Goal: Task Accomplishment & Management: Complete application form

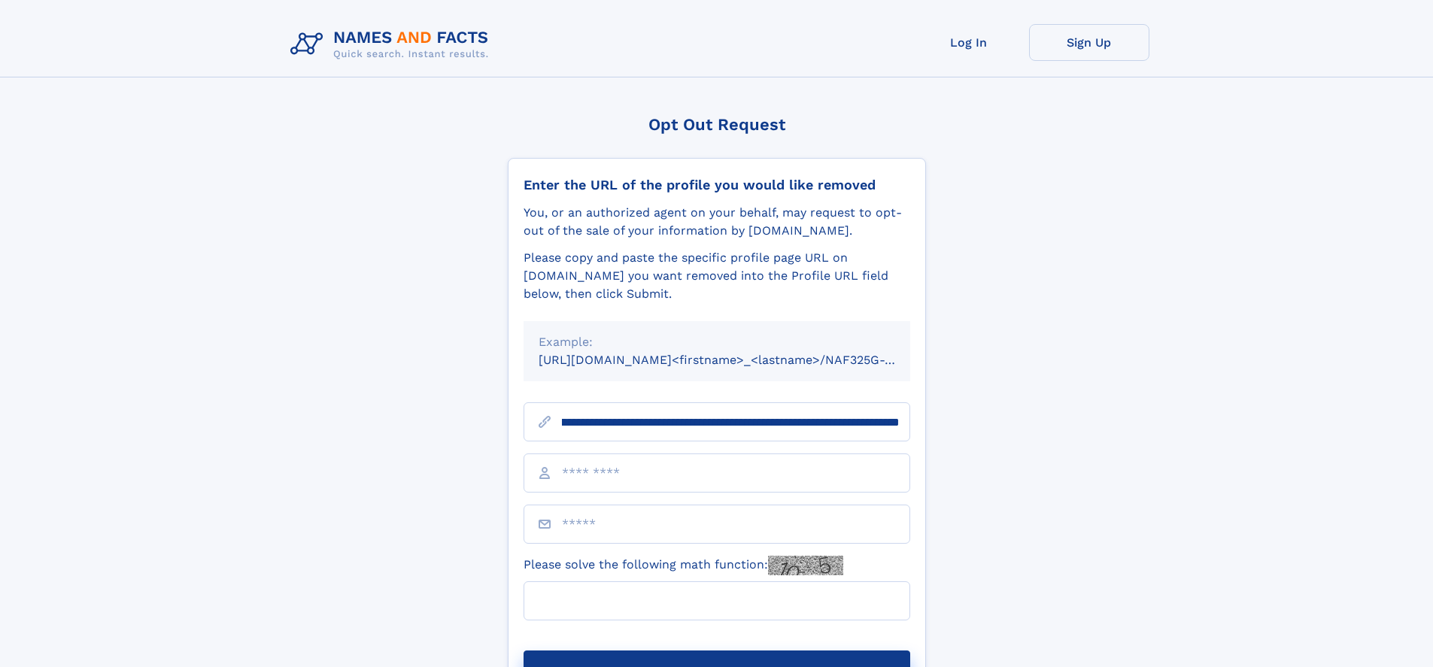
scroll to position [0, 168]
type input "**********"
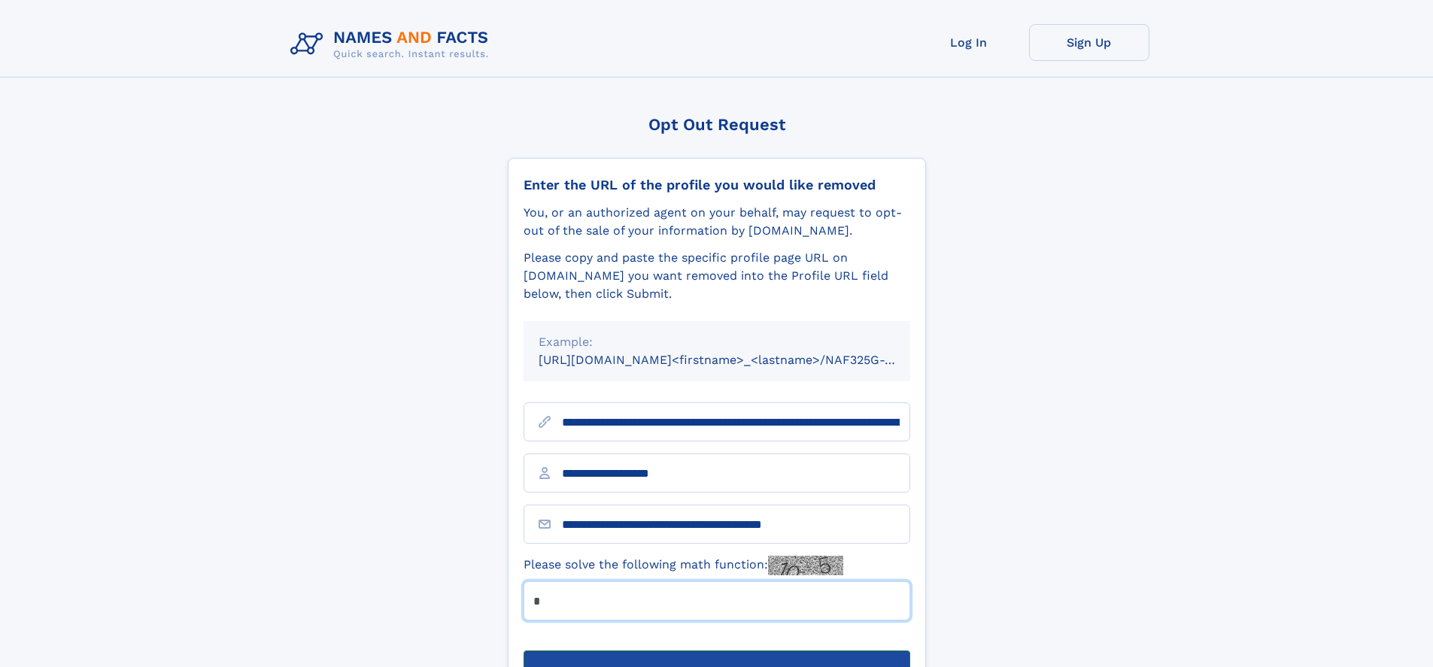
type input "*"
click at [716, 651] on button "Submit Opt Out Request" at bounding box center [716, 675] width 387 height 48
